Goal: Transaction & Acquisition: Purchase product/service

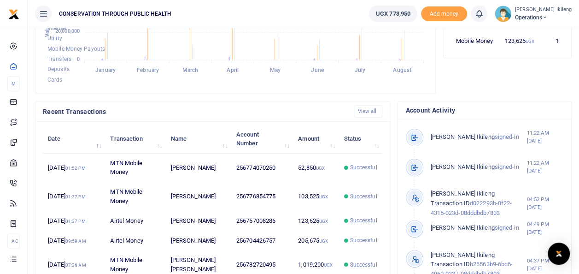
scroll to position [230, 0]
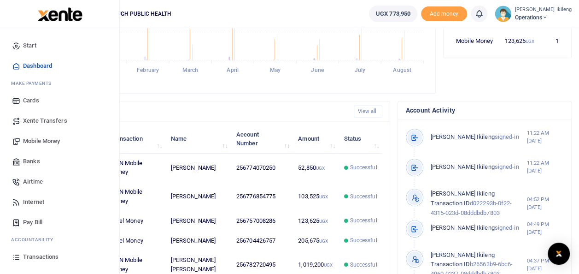
click at [38, 139] on span "Mobile Money" at bounding box center [41, 140] width 37 height 9
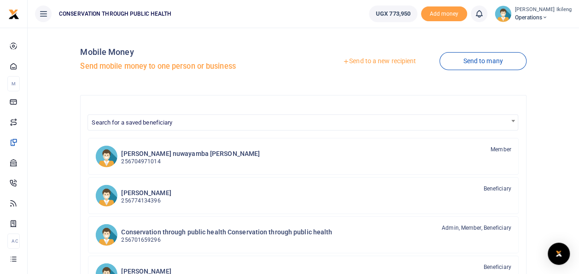
click at [375, 62] on link "Send to a new recipient" at bounding box center [379, 61] width 120 height 17
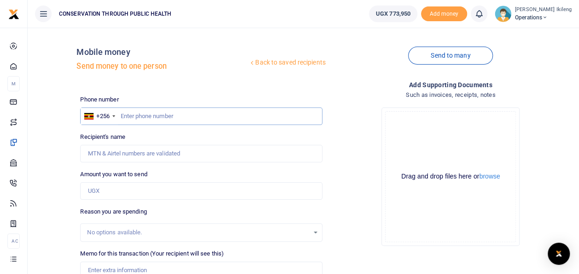
click at [155, 116] on input "text" at bounding box center [201, 116] width 242 height 18
type input "773834813"
type input "[PERSON_NAME]"
type input "773834813"
click at [152, 183] on input "Amount you want to send" at bounding box center [201, 191] width 242 height 18
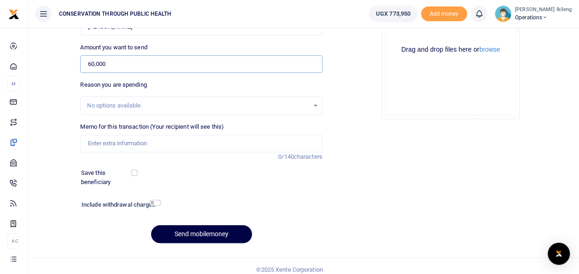
scroll to position [134, 0]
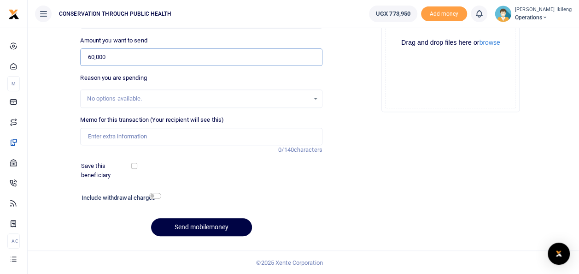
type input "60,000"
click at [135, 135] on input "Memo for this transaction (Your recipient will see this)" at bounding box center [201, 137] width 242 height 18
click at [110, 136] on input "printing calendars" at bounding box center [201, 137] width 242 height 18
click at [244, 136] on input "printing and laminating calendars for the CEO in regards to Mama Rhoda" at bounding box center [201, 137] width 242 height 18
type input "printing and laminating calendars for the CEO in regard to Mama Rhoda"
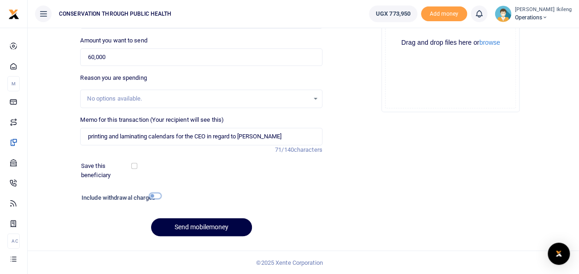
click at [158, 193] on input "checkbox" at bounding box center [155, 196] width 12 height 6
checkbox input "true"
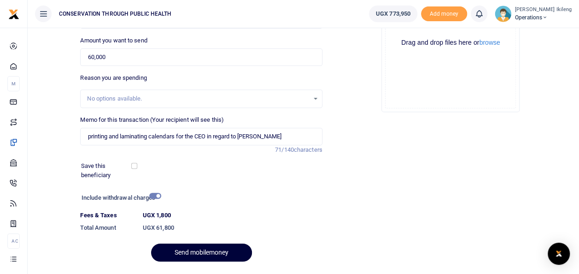
click at [183, 247] on button "Send mobilemoney" at bounding box center [201, 252] width 101 height 18
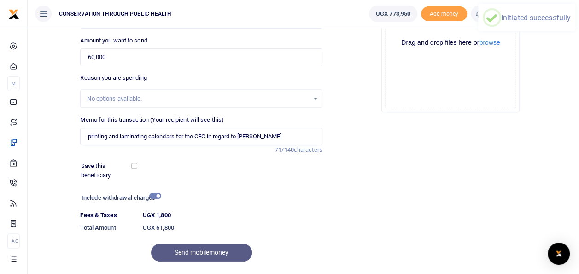
scroll to position [0, 0]
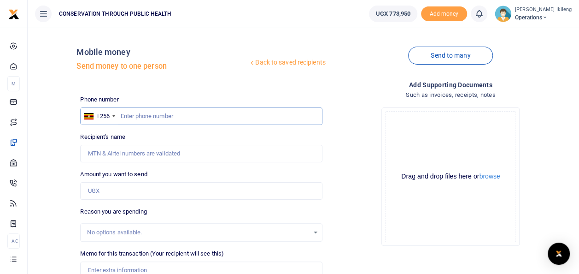
click at [225, 116] on input "text" at bounding box center [201, 116] width 242 height 18
type input "773834813"
type input "Kasimu Namunyere"
type input "773834813"
click at [160, 187] on input "Amount you want to send" at bounding box center [201, 191] width 242 height 18
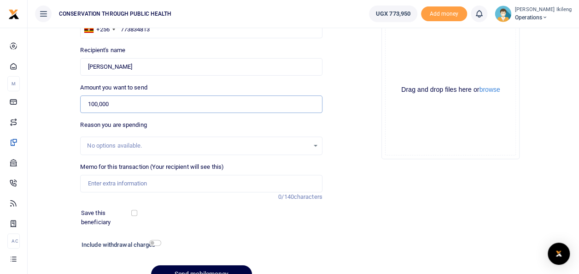
scroll to position [92, 0]
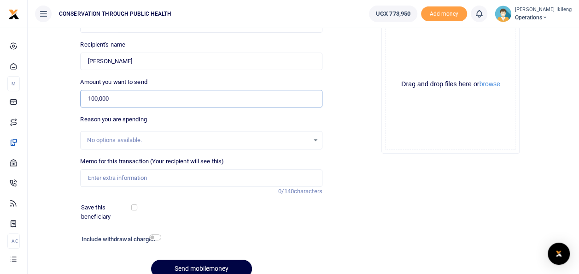
type input "100,000"
click at [200, 170] on input "Memo for this transaction (Your recipient will see this)" at bounding box center [201, 178] width 242 height 18
type input "salary advance to support him with some family issues"
click at [158, 236] on input "checkbox" at bounding box center [155, 237] width 12 height 6
checkbox input "true"
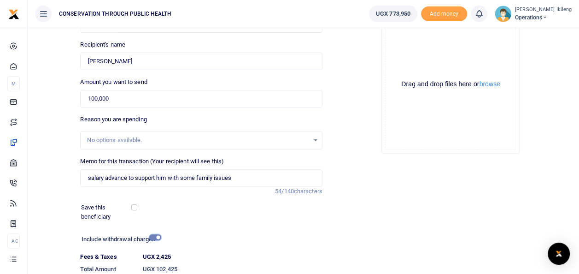
scroll to position [159, 0]
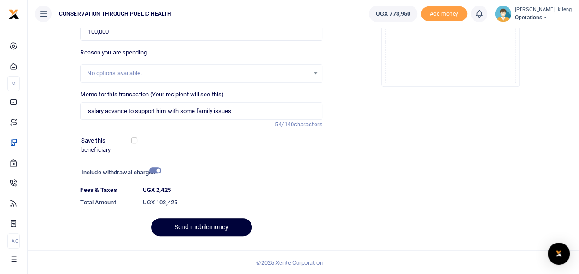
click at [210, 222] on button "Send mobilemoney" at bounding box center [201, 227] width 101 height 18
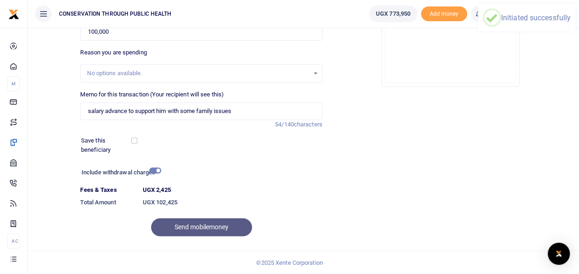
scroll to position [0, 0]
